Goal: Task Accomplishment & Management: Manage account settings

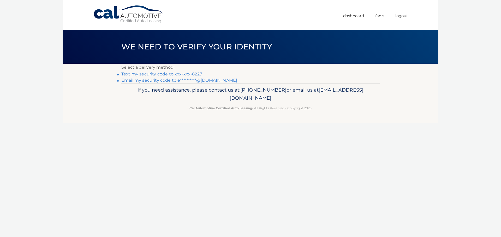
click at [168, 75] on link "Text my security code to xxx-xxx-8227" at bounding box center [161, 74] width 81 height 5
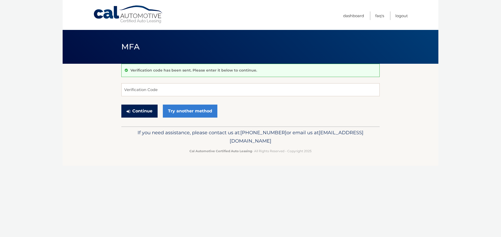
click at [143, 112] on button "Continue" at bounding box center [139, 111] width 36 height 13
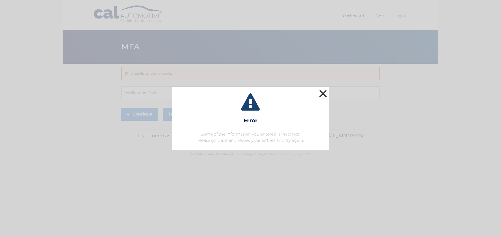
click at [318, 102] on div "× Error Some of the information you entered is incorrect. Please go back and re…" at bounding box center [250, 118] width 156 height 63
click at [319, 96] on button "×" at bounding box center [323, 94] width 10 height 10
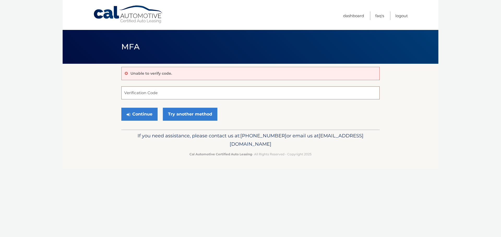
click at [142, 96] on input "Verification Code" at bounding box center [250, 93] width 258 height 13
type input "625112"
click at [145, 109] on button "Continue" at bounding box center [139, 114] width 36 height 13
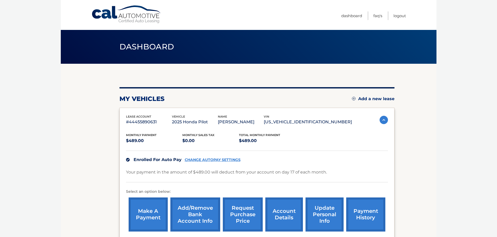
click at [212, 157] on div "Enrolled For Auto Pay CHANGE AUTOPAY SETTINGS" at bounding box center [257, 160] width 262 height 18
click at [212, 159] on link "CHANGE AUTOPAY SETTINGS" at bounding box center [213, 160] width 56 height 4
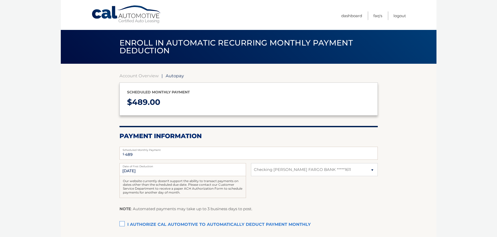
select select "ZWJmYTkwNDEtZjVjMS00MDg5LTg4OGMtMjFhOWYzNTU1NmY3"
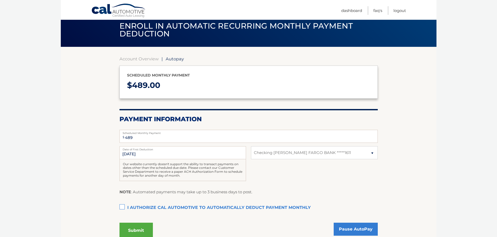
scroll to position [26, 0]
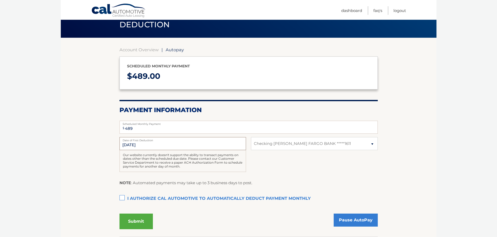
click at [168, 143] on input "9/17/2025" at bounding box center [182, 143] width 126 height 13
click at [240, 145] on input "9/17/2025" at bounding box center [182, 143] width 126 height 13
click at [131, 145] on input "9/17/2025" at bounding box center [182, 143] width 126 height 13
drag, startPoint x: 127, startPoint y: 145, endPoint x: 135, endPoint y: 145, distance: 8.3
click at [135, 145] on input "9/17/2025" at bounding box center [182, 143] width 126 height 13
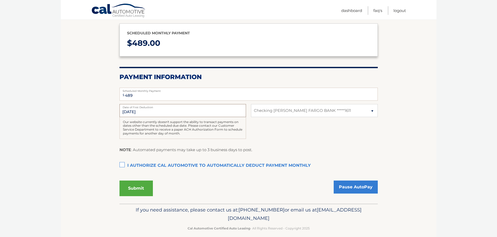
scroll to position [65, 0]
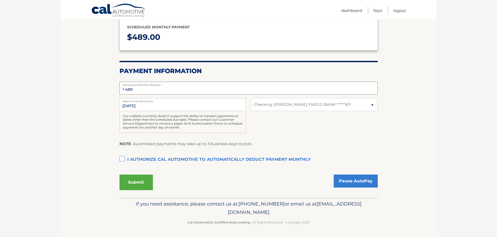
drag, startPoint x: 145, startPoint y: 88, endPoint x: 113, endPoint y: 87, distance: 32.4
click at [114, 87] on section "Account Overview | Autopay Scheduled monthly payment $ 489.00 Payment Informati…" at bounding box center [248, 98] width 375 height 199
drag, startPoint x: 139, startPoint y: 92, endPoint x: 90, endPoint y: 88, distance: 48.4
click at [107, 90] on section "Account Overview | Autopay Scheduled monthly payment $ 489.00 Payment Informati…" at bounding box center [248, 98] width 375 height 199
type input "489"
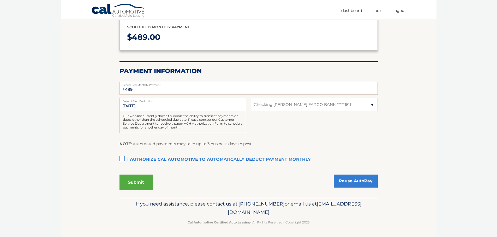
click at [126, 102] on label "Date of First Deduction" at bounding box center [182, 100] width 126 height 4
click at [128, 105] on input "9/17/2025" at bounding box center [182, 104] width 126 height 13
click at [144, 103] on input "9/17/2025" at bounding box center [182, 104] width 126 height 13
click at [144, 101] on label "Date of First Deduction" at bounding box center [182, 100] width 126 height 4
click at [144, 101] on input "9/17/2025" at bounding box center [182, 104] width 126 height 13
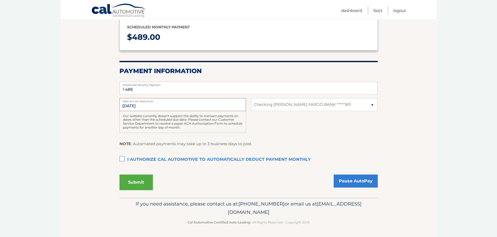
click at [145, 104] on input "9/17/2025" at bounding box center [182, 104] width 126 height 13
click at [146, 106] on input "9/17/2025" at bounding box center [182, 104] width 126 height 13
click at [147, 106] on input "9/17/2025" at bounding box center [182, 104] width 126 height 13
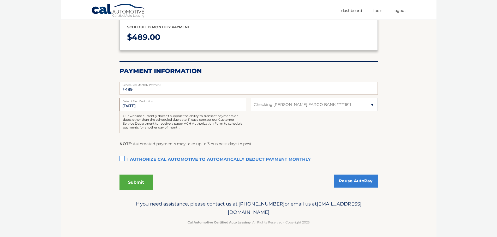
click at [147, 107] on input "9/17/2025" at bounding box center [182, 104] width 126 height 13
click at [148, 108] on input "9/17/2025" at bounding box center [182, 104] width 126 height 13
click at [268, 131] on div "9/17/2025 Date of First Deduction Our website currently doesn't support the abi…" at bounding box center [248, 118] width 258 height 41
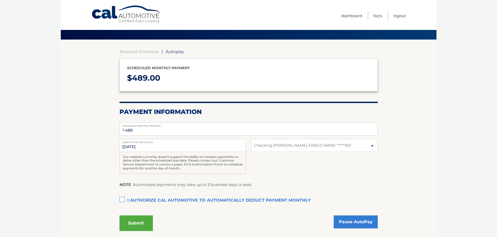
scroll to position [0, 0]
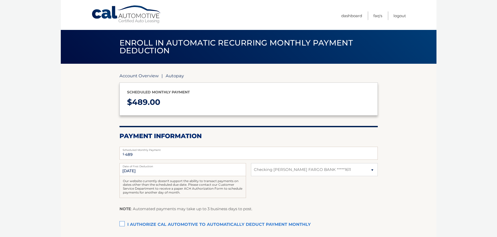
click at [138, 75] on link "Account Overview" at bounding box center [138, 75] width 39 height 5
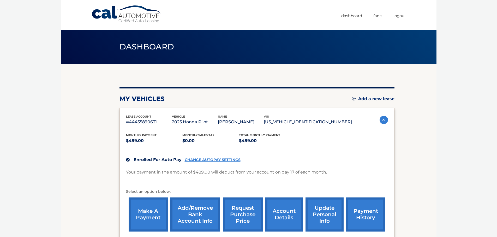
scroll to position [26, 0]
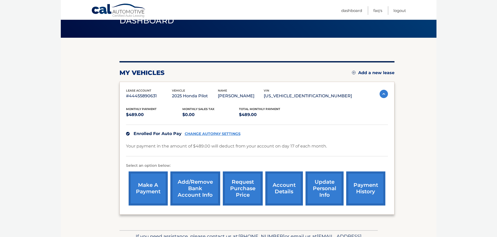
click at [280, 187] on link "account details" at bounding box center [284, 189] width 38 height 34
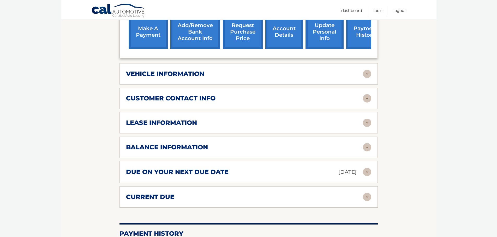
scroll to position [209, 0]
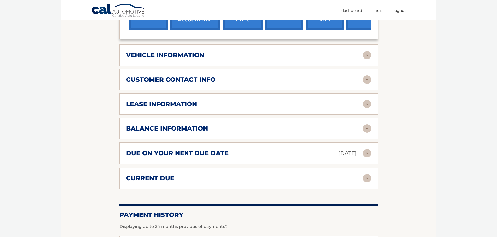
click at [207, 133] on div "balance information Payments Received 5 Payments Remaining 34 Next Payment will…" at bounding box center [248, 128] width 258 height 21
click at [364, 131] on img at bounding box center [367, 129] width 8 height 8
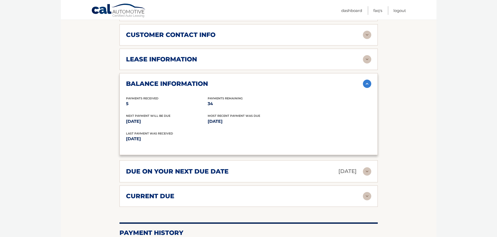
scroll to position [261, 0]
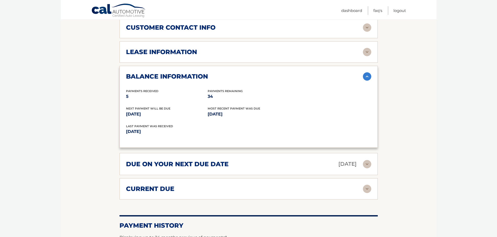
click at [361, 163] on div "due on your next due date Sep 17, 2025" at bounding box center [244, 164] width 237 height 9
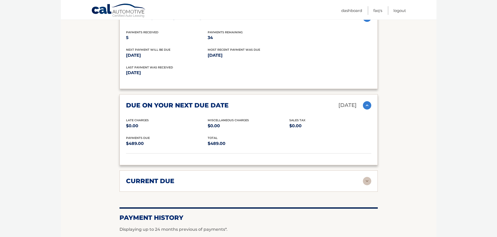
scroll to position [339, 0]
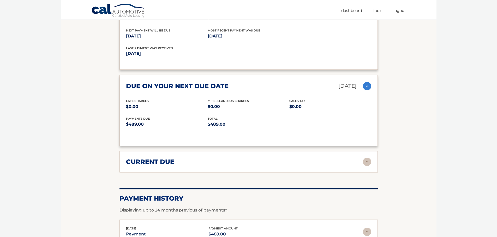
click at [360, 158] on div "current due" at bounding box center [244, 162] width 237 height 8
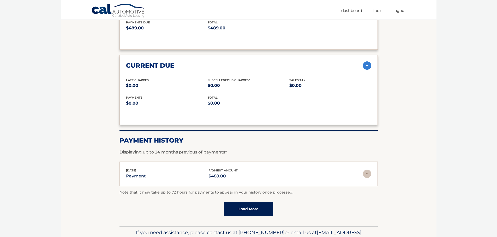
scroll to position [464, 0]
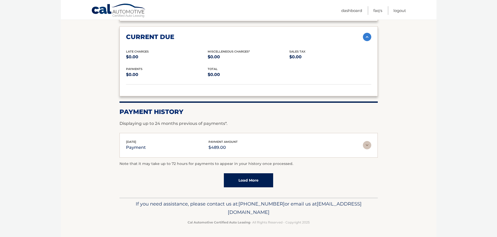
click at [255, 179] on link "Load More" at bounding box center [248, 181] width 49 height 14
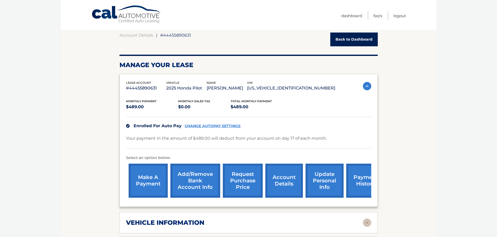
scroll to position [0, 0]
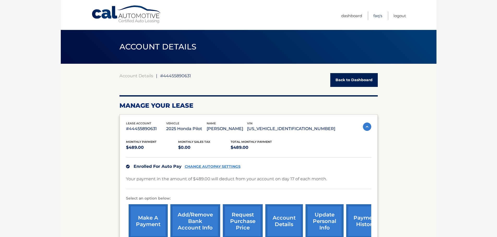
click at [375, 16] on link "FAQ's" at bounding box center [377, 15] width 9 height 9
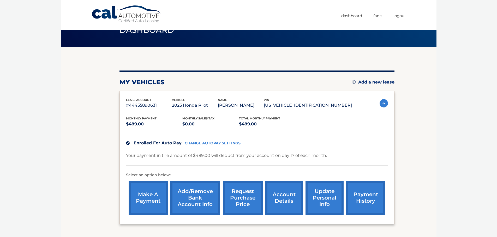
scroll to position [26, 0]
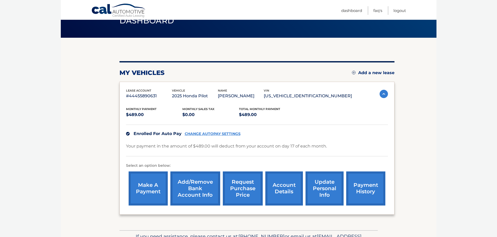
click at [245, 184] on link "request purchase price" at bounding box center [243, 189] width 40 height 34
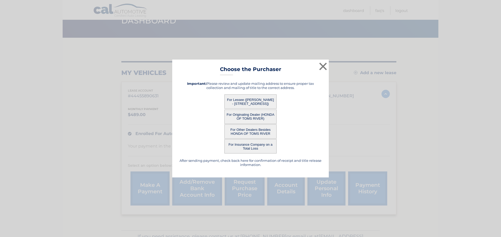
click at [247, 97] on button "For Lessee (ERIC FOLKER - 513 GLENWOOD AVE, , BRICK, NJ 08723)" at bounding box center [250, 102] width 52 height 14
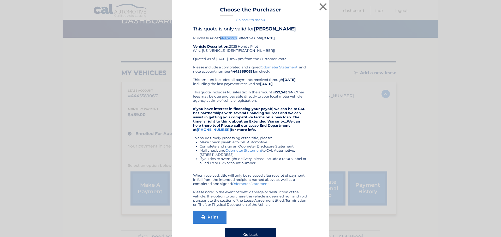
drag, startPoint x: 222, startPoint y: 39, endPoint x: 236, endPoint y: 40, distance: 14.1
click at [236, 40] on div "This quote is only valid for ERIC FOLKER Purchase Price: $49,677.62 , effective…" at bounding box center [250, 45] width 115 height 39
copy b "49,677.62"
click at [320, 8] on button "×" at bounding box center [323, 7] width 10 height 10
